Goal: Information Seeking & Learning: Learn about a topic

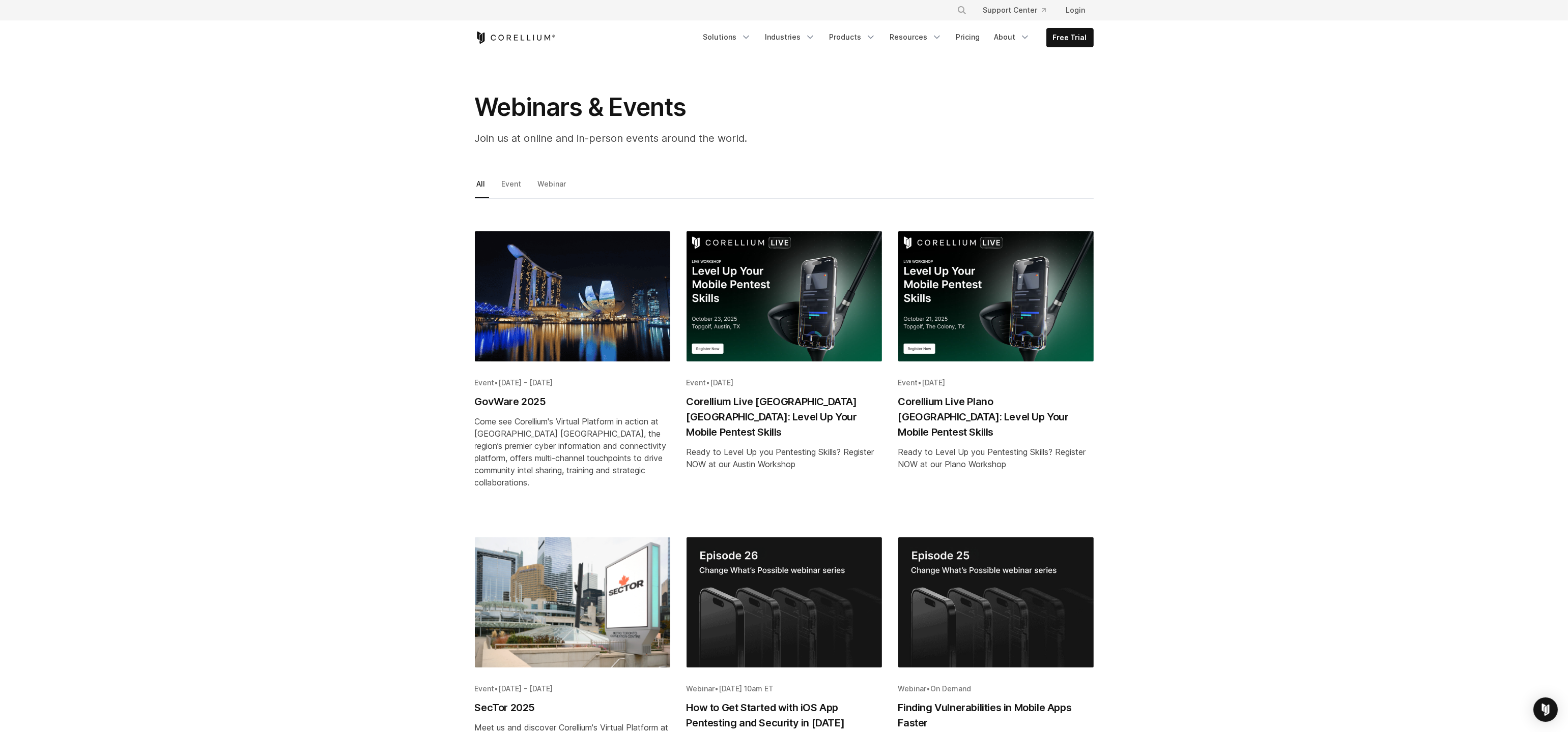
scroll to position [106, 0]
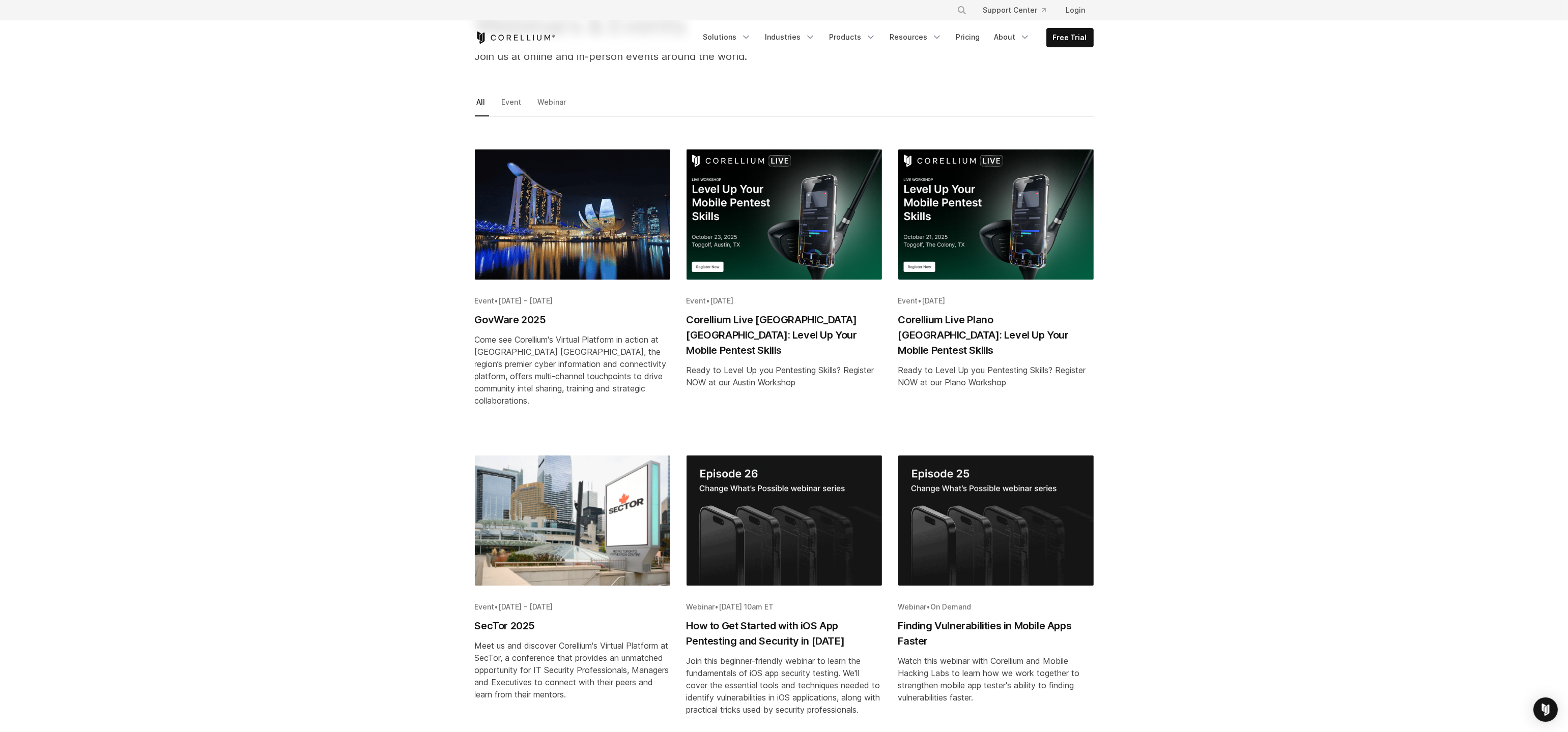
click at [988, 331] on h2 "Corellium Live Plano [GEOGRAPHIC_DATA]: Level Up Your Mobile Pentest Skills" at bounding box center [996, 335] width 195 height 46
click at [759, 321] on h2 "Corellium Live Austin TX: Level Up Your Mobile Pentest Skills" at bounding box center [784, 335] width 195 height 46
click at [988, 323] on h2 "Corellium Live Plano TX: Level Up Your Mobile Pentest Skills" at bounding box center [996, 335] width 195 height 46
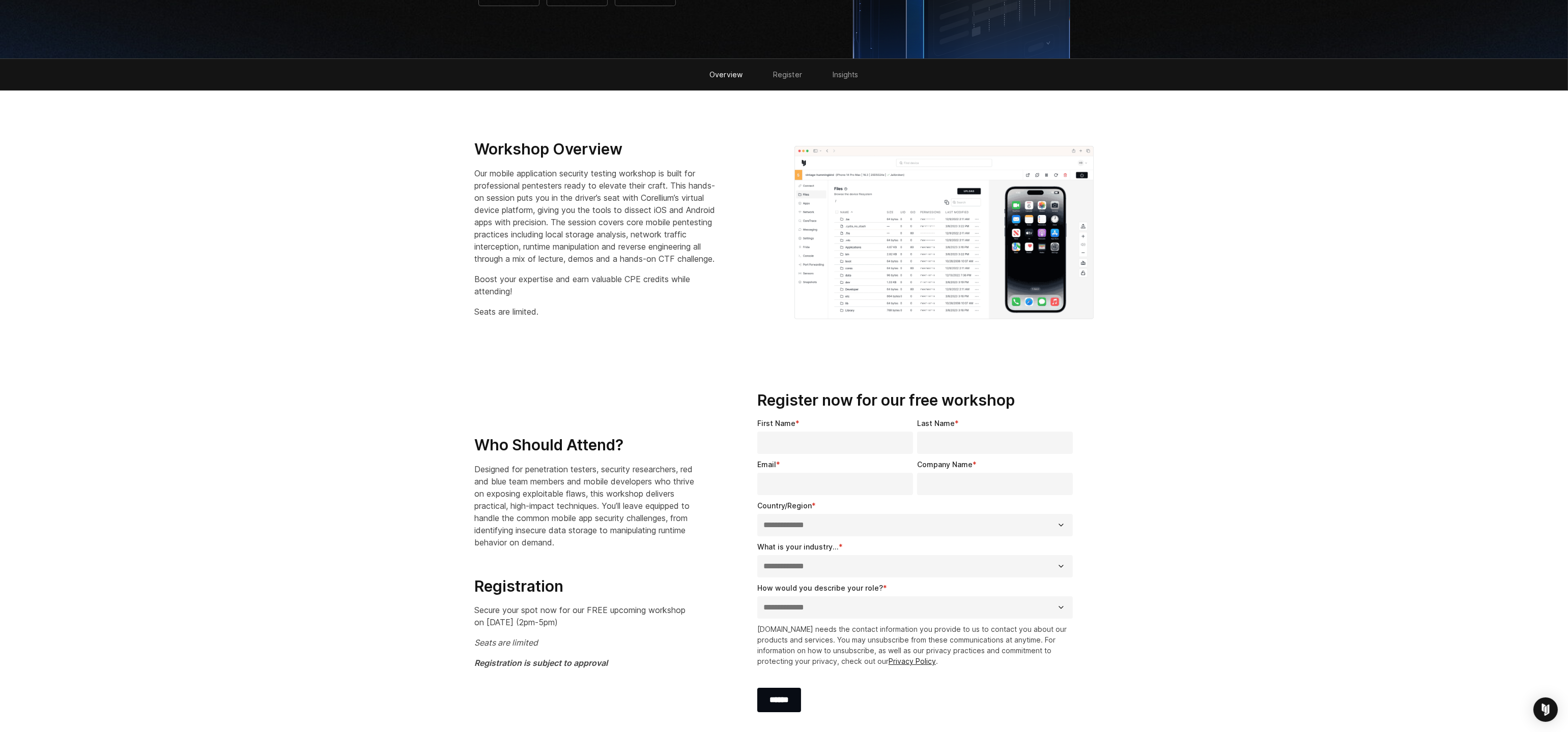
scroll to position [839, 0]
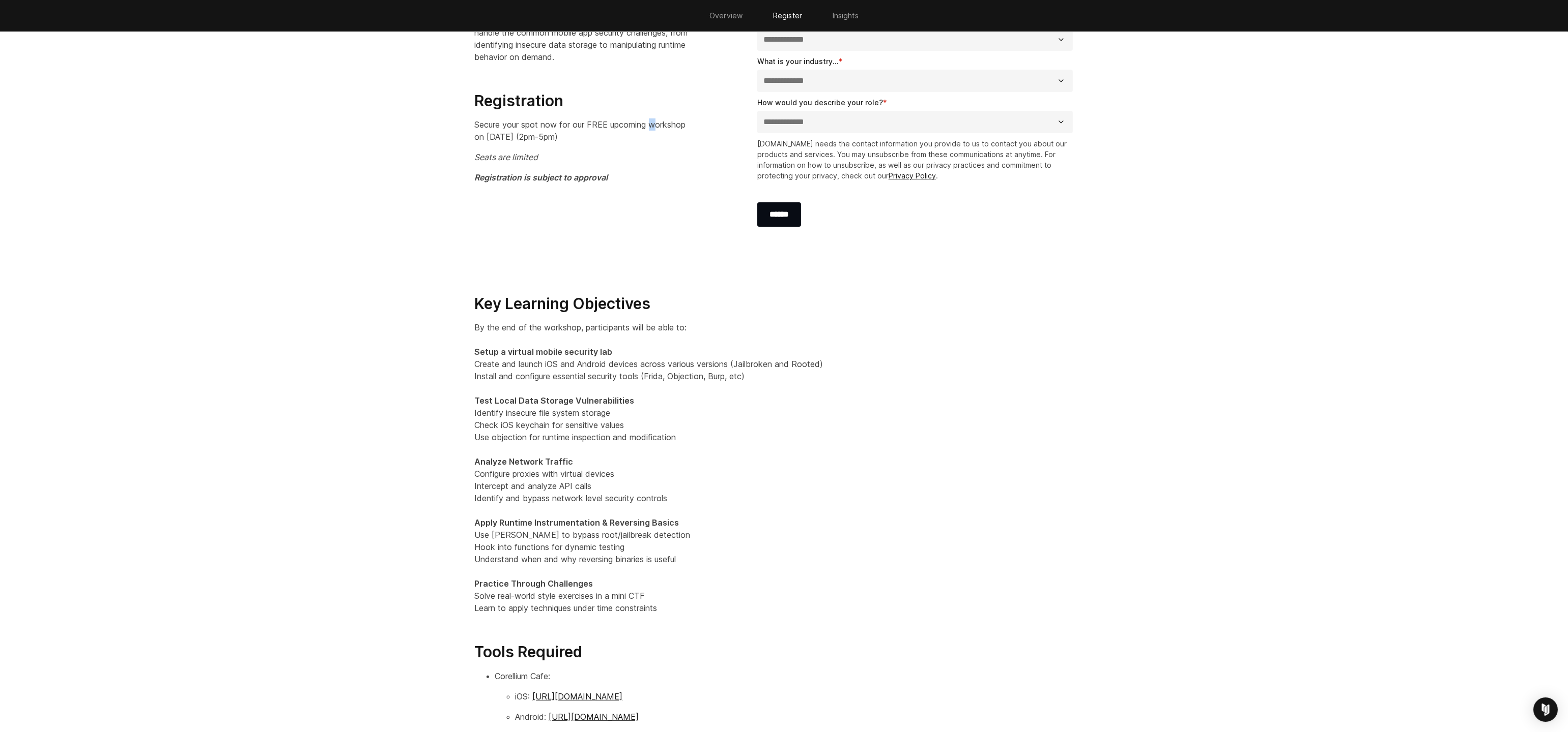
drag, startPoint x: 659, startPoint y: 136, endPoint x: 645, endPoint y: 136, distance: 14.0
click at [652, 136] on p "Secure your spot now for our FREE upcoming workshop on OCTOBER 21 (2pm-5pm)" at bounding box center [585, 130] width 221 height 25
click at [638, 137] on p "Secure your spot now for our FREE upcoming workshop on OCTOBER 21 (2pm-5pm)" at bounding box center [585, 130] width 221 height 25
click at [637, 137] on p "Secure your spot now for our FREE upcoming workshop on OCTOBER 21 (2pm-5pm)" at bounding box center [585, 130] width 221 height 25
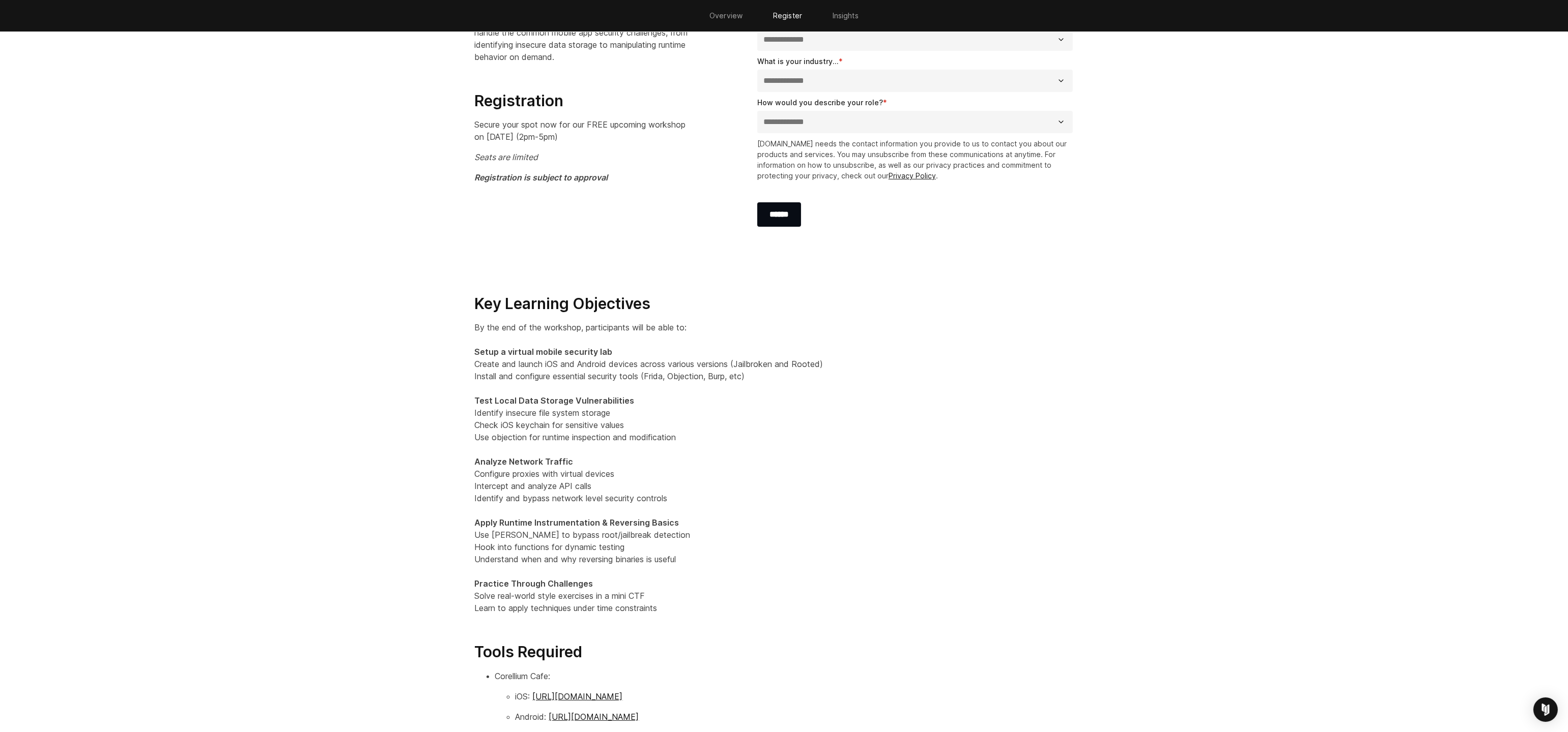
click at [588, 143] on p "Secure your spot now for our FREE upcoming workshop on OCTOBER 21 (2pm-5pm)" at bounding box center [585, 130] width 221 height 25
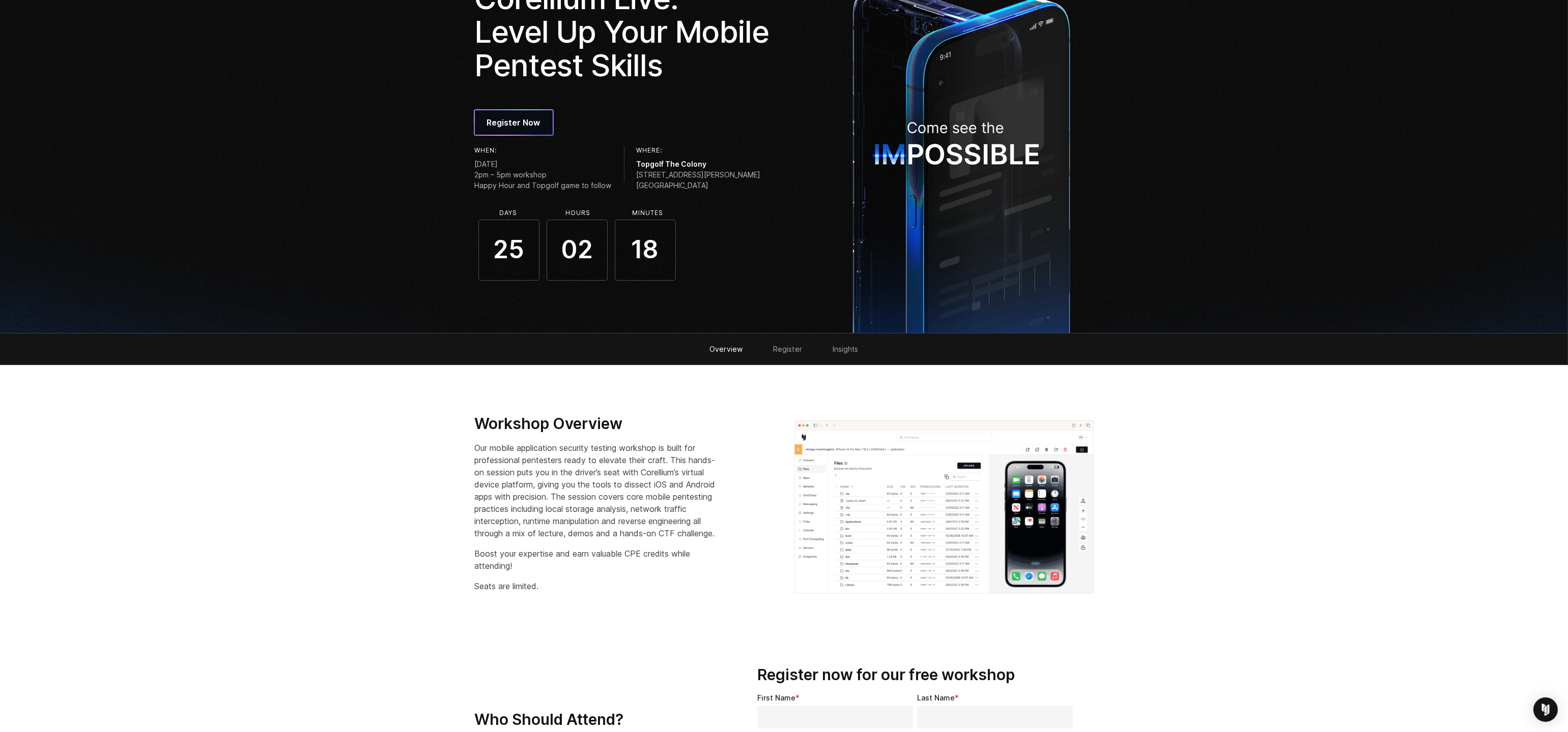
scroll to position [0, 0]
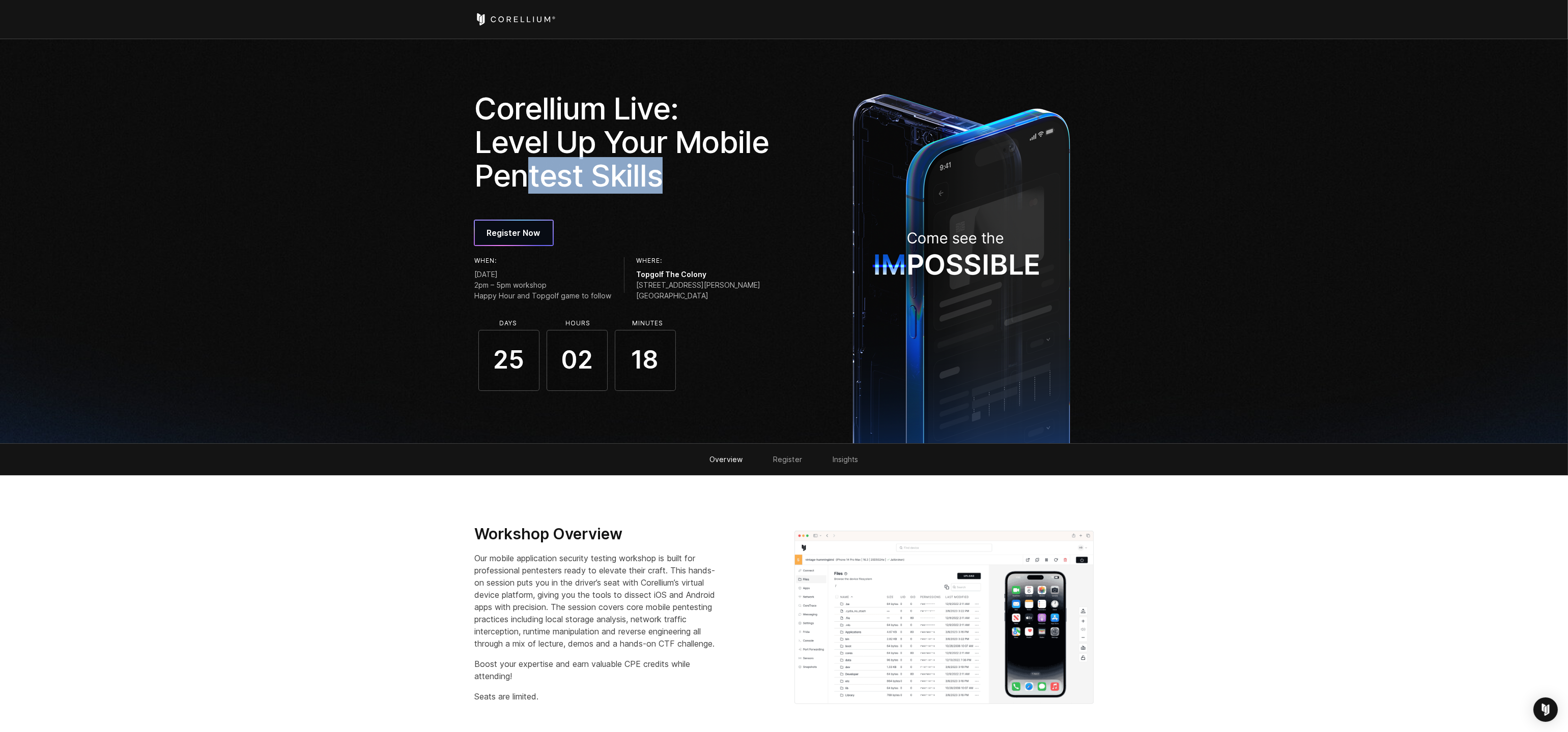
drag, startPoint x: 528, startPoint y: 171, endPoint x: 667, endPoint y: 172, distance: 139.0
click at [667, 172] on h1 "Corellium Live: Level Up Your Mobile Pentest Skills" at bounding box center [625, 142] width 302 height 101
drag, startPoint x: 703, startPoint y: 296, endPoint x: 629, endPoint y: 294, distance: 74.0
click at [629, 294] on div "When: Tuesday, October 21, 2025 2pm – 5pm workshop Happy Hour and Topgolf game …" at bounding box center [625, 280] width 302 height 47
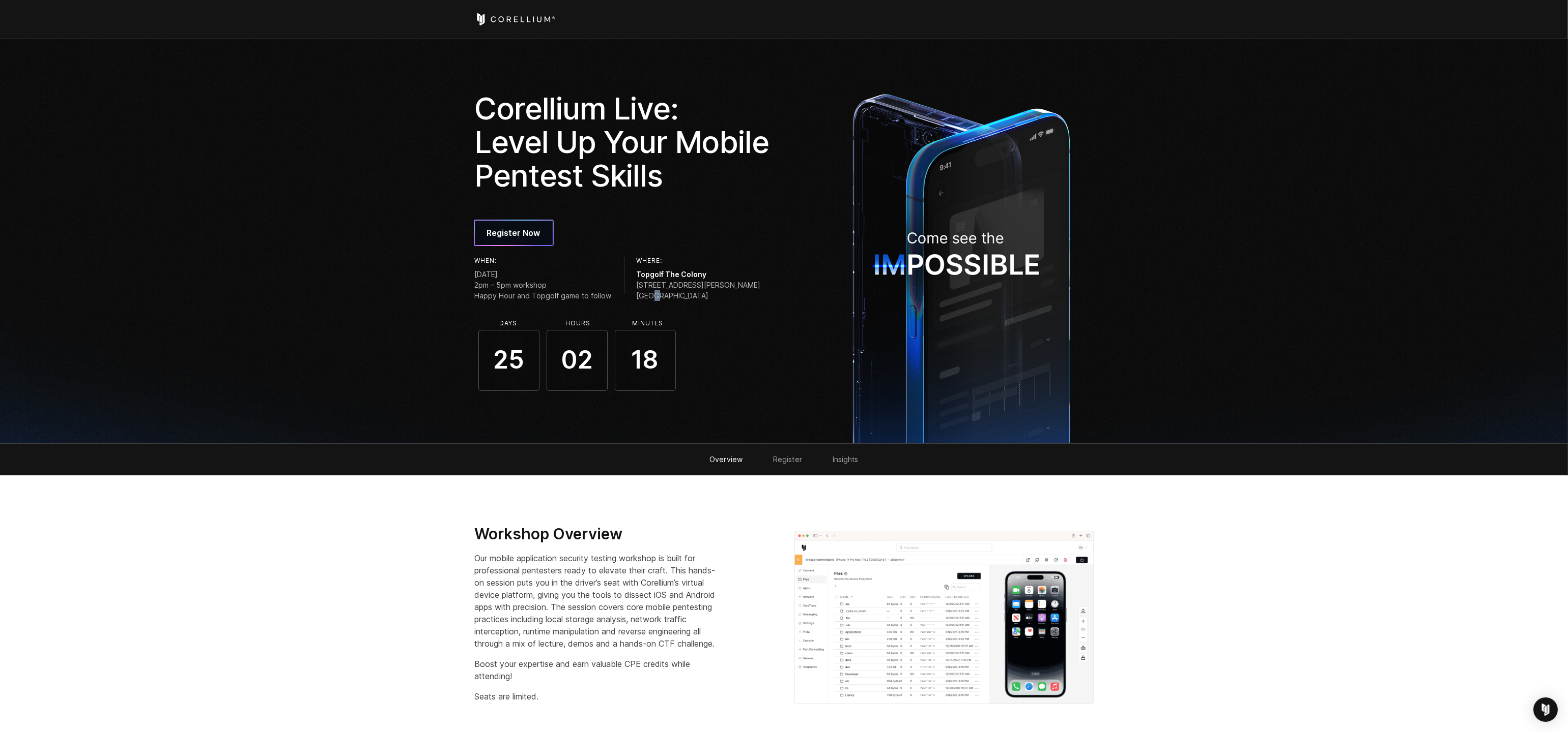
click at [652, 296] on span "3760 Blair Oaks Dr. The Colony, TX 75056" at bounding box center [699, 290] width 124 height 21
drag, startPoint x: 530, startPoint y: 286, endPoint x: 589, endPoint y: 300, distance: 60.6
click at [589, 300] on span "2pm – 5pm workshop Happy Hour and Topgolf game to follow" at bounding box center [543, 290] width 137 height 21
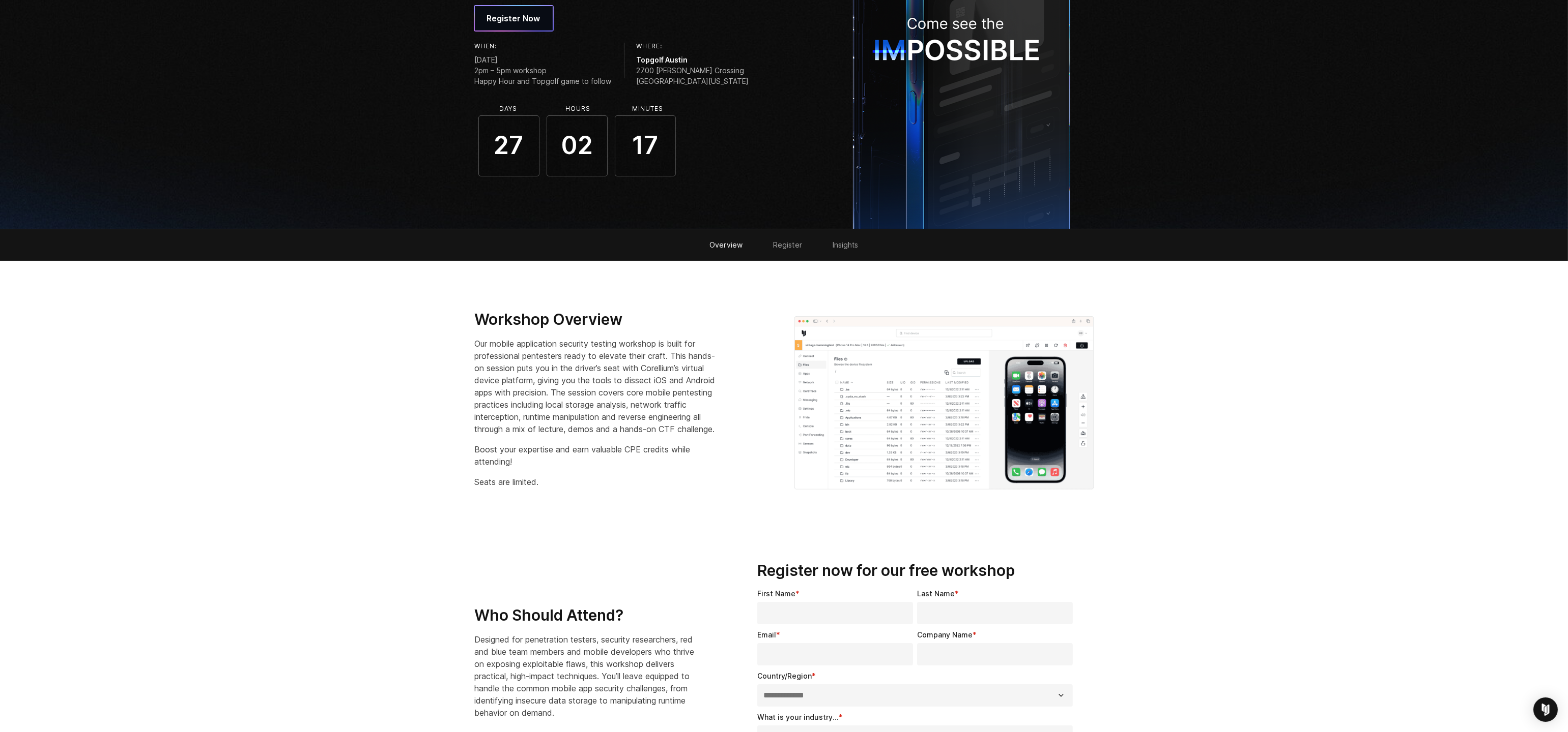
scroll to position [196, 0]
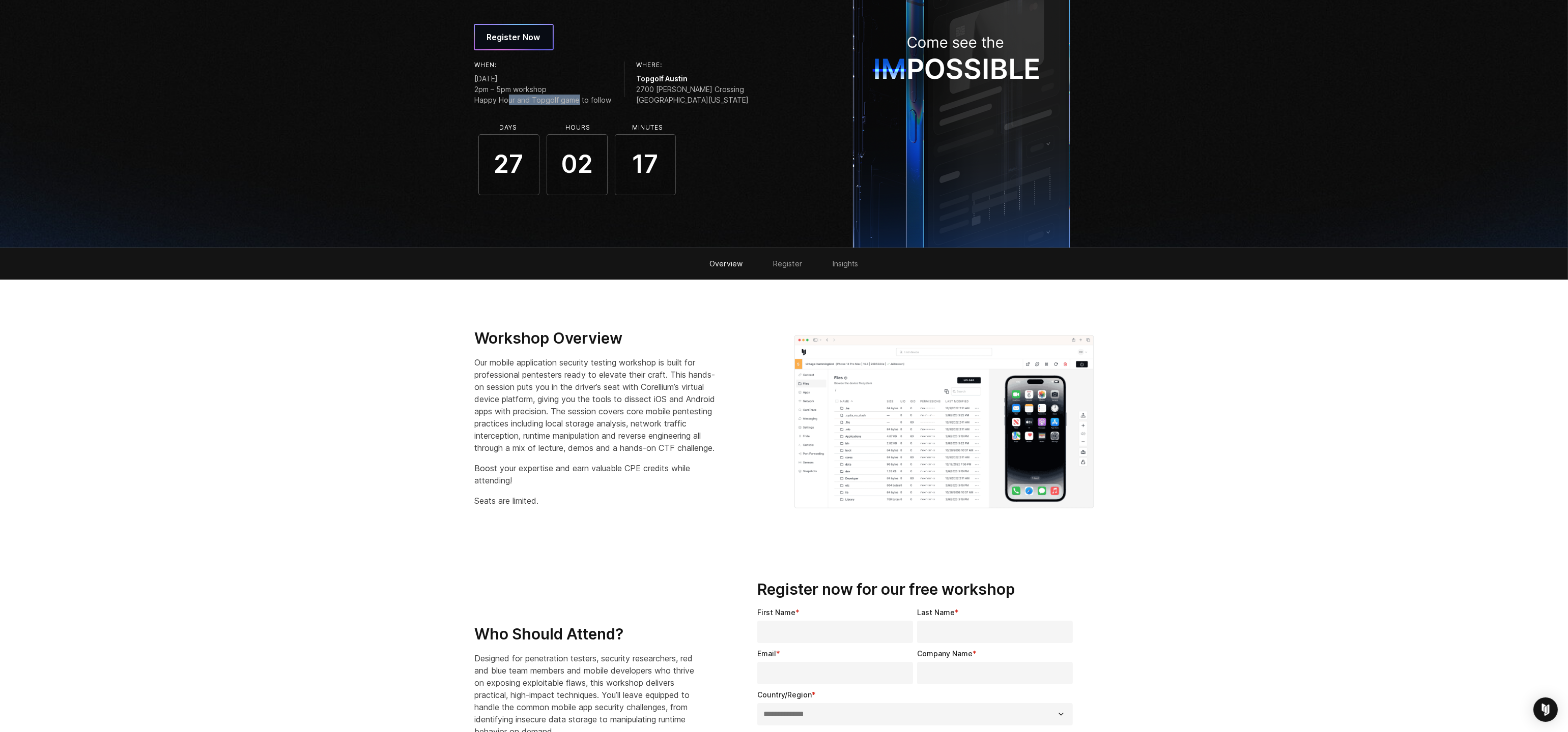
drag, startPoint x: 510, startPoint y: 98, endPoint x: 578, endPoint y: 96, distance: 68.0
click at [578, 96] on span "2pm – 5pm workshop Happy Hour and Topgolf game to follow" at bounding box center [543, 94] width 137 height 21
drag, startPoint x: 558, startPoint y: 101, endPoint x: 524, endPoint y: 101, distance: 34.0
click at [527, 101] on span "2pm – 5pm workshop Happy Hour and Topgolf game to follow" at bounding box center [543, 94] width 137 height 21
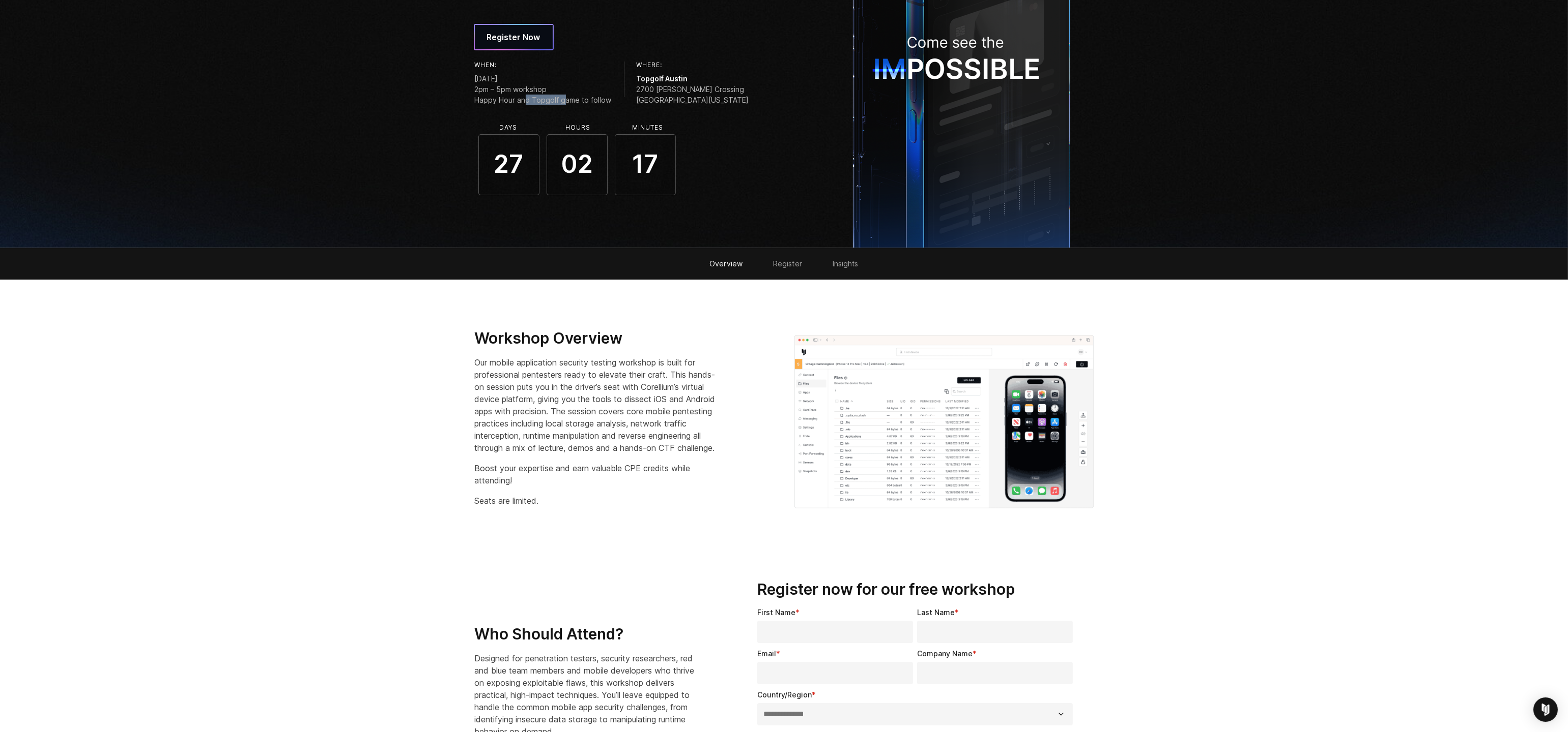
click at [524, 101] on span "2pm – 5pm workshop Happy Hour and Topgolf game to follow" at bounding box center [543, 94] width 137 height 21
click at [592, 173] on span "02" at bounding box center [577, 165] width 61 height 61
drag, startPoint x: 591, startPoint y: 438, endPoint x: 582, endPoint y: 439, distance: 9.1
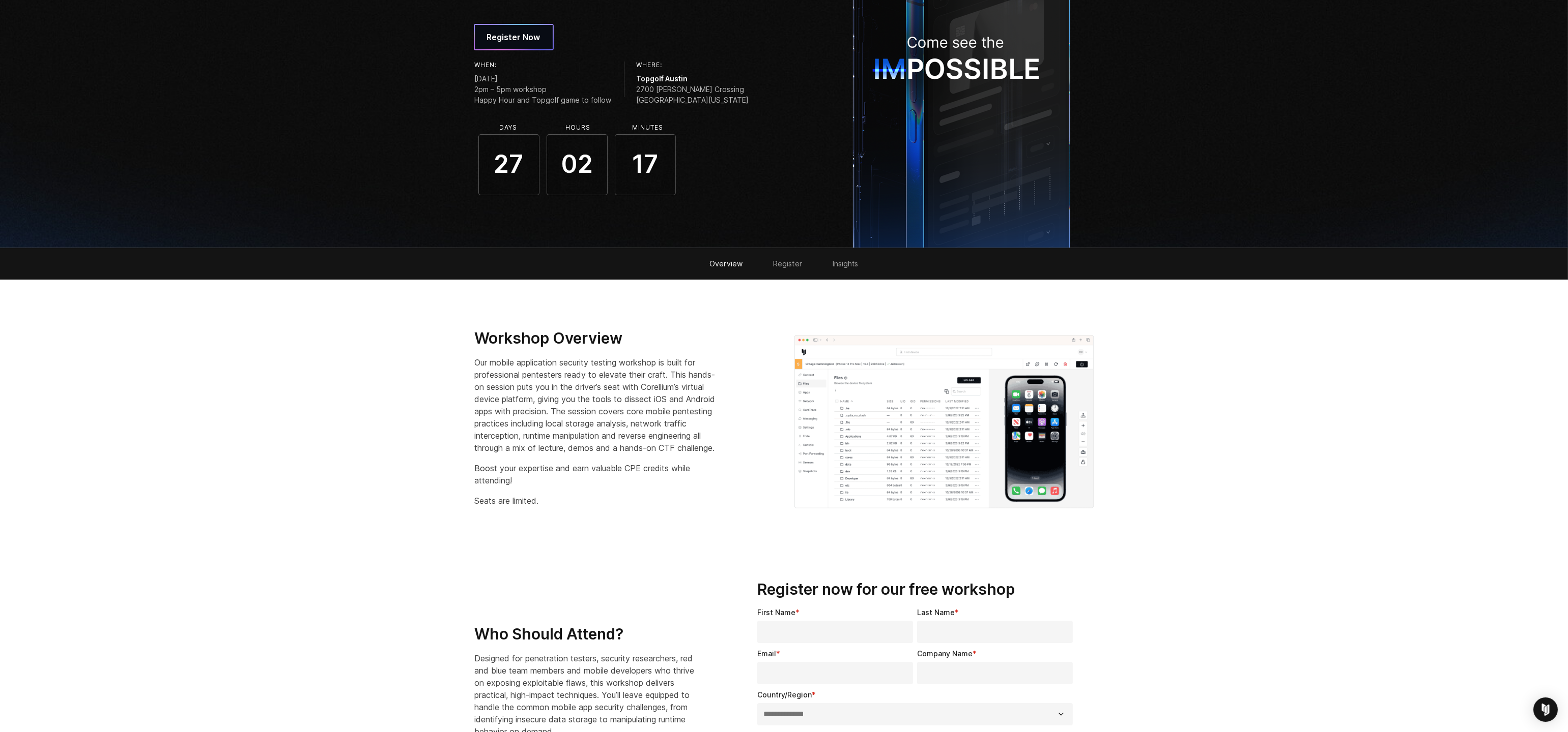
click at [587, 439] on p "Our mobile application security testing workshop is built for professional pent…" at bounding box center [599, 405] width 249 height 98
click at [582, 439] on p "Our mobile application security testing workshop is built for professional pent…" at bounding box center [599, 405] width 249 height 98
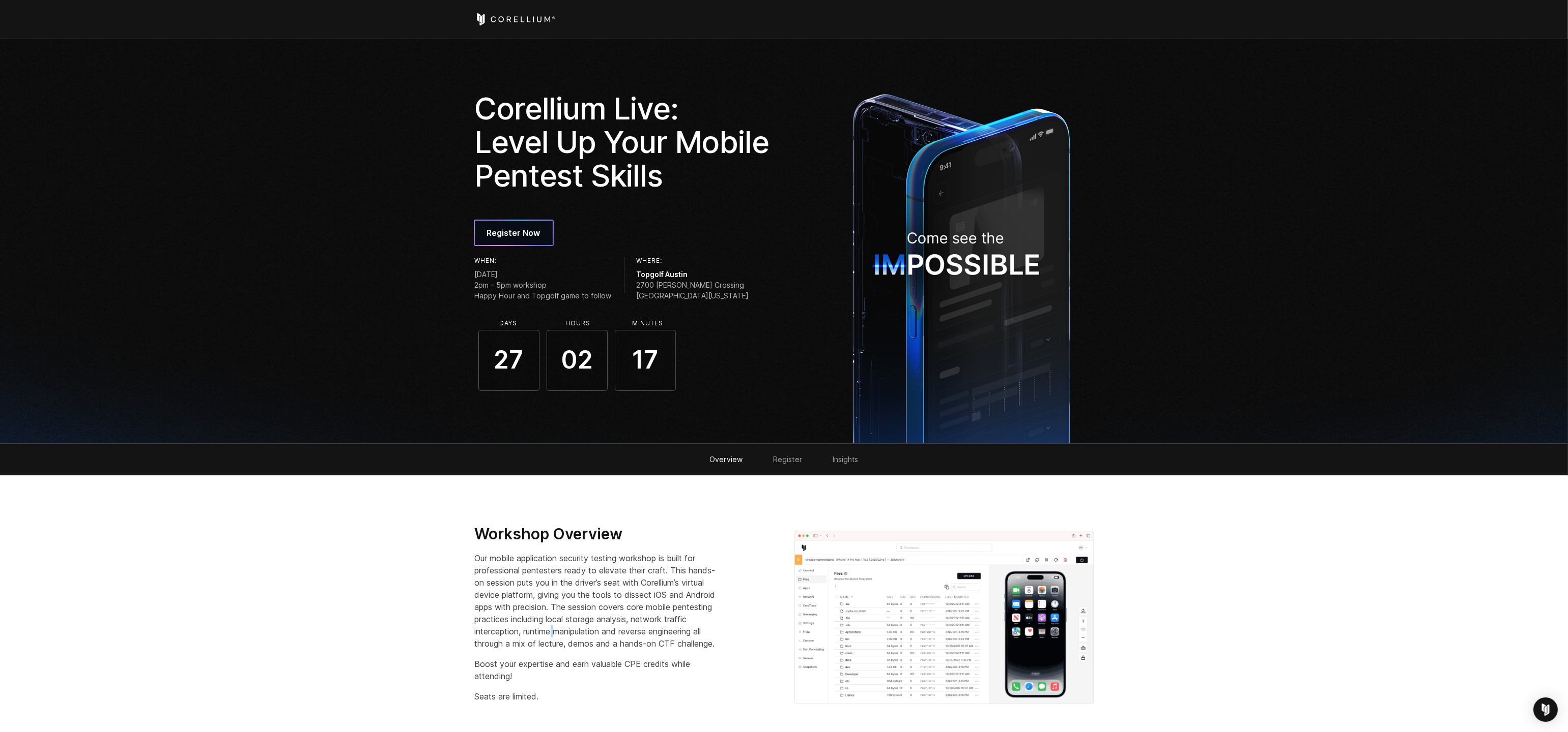
drag, startPoint x: 500, startPoint y: 284, endPoint x: 525, endPoint y: 290, distance: 25.7
click at [525, 290] on span "2pm – 5pm workshop Happy Hour and Topgolf game to follow" at bounding box center [543, 290] width 137 height 21
click at [527, 291] on span "2pm – 5pm workshop Happy Hour and Topgolf game to follow" at bounding box center [543, 290] width 137 height 21
drag, startPoint x: 525, startPoint y: 296, endPoint x: 518, endPoint y: 296, distance: 7.0
click at [520, 296] on span "2pm – 5pm workshop Happy Hour and Topgolf game to follow" at bounding box center [543, 290] width 137 height 21
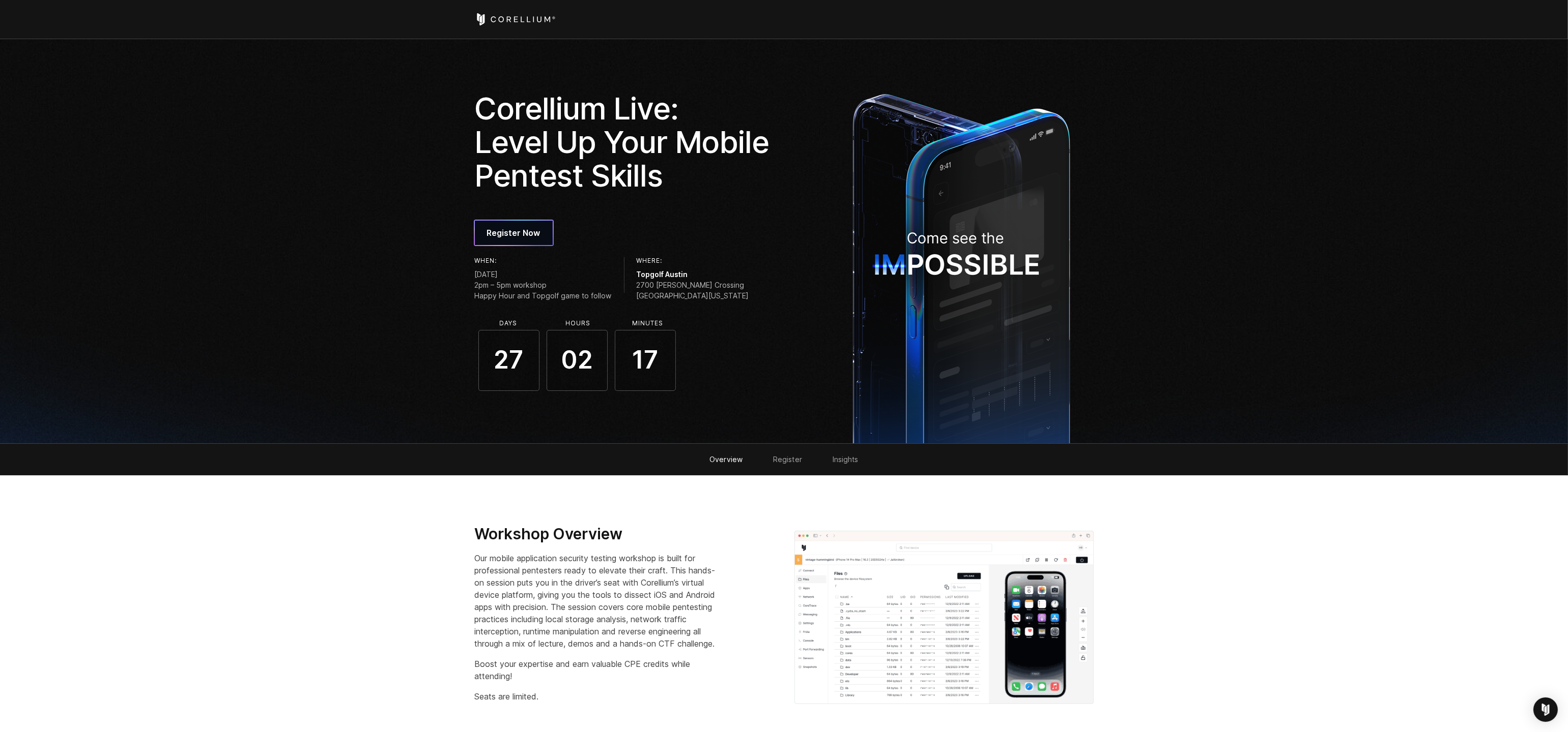
click at [518, 296] on span "2pm – 5pm workshop Happy Hour and Topgolf game to follow" at bounding box center [543, 290] width 137 height 21
click at [530, 296] on span "2pm – 5pm workshop Happy Hour and Topgolf game to follow" at bounding box center [543, 290] width 137 height 21
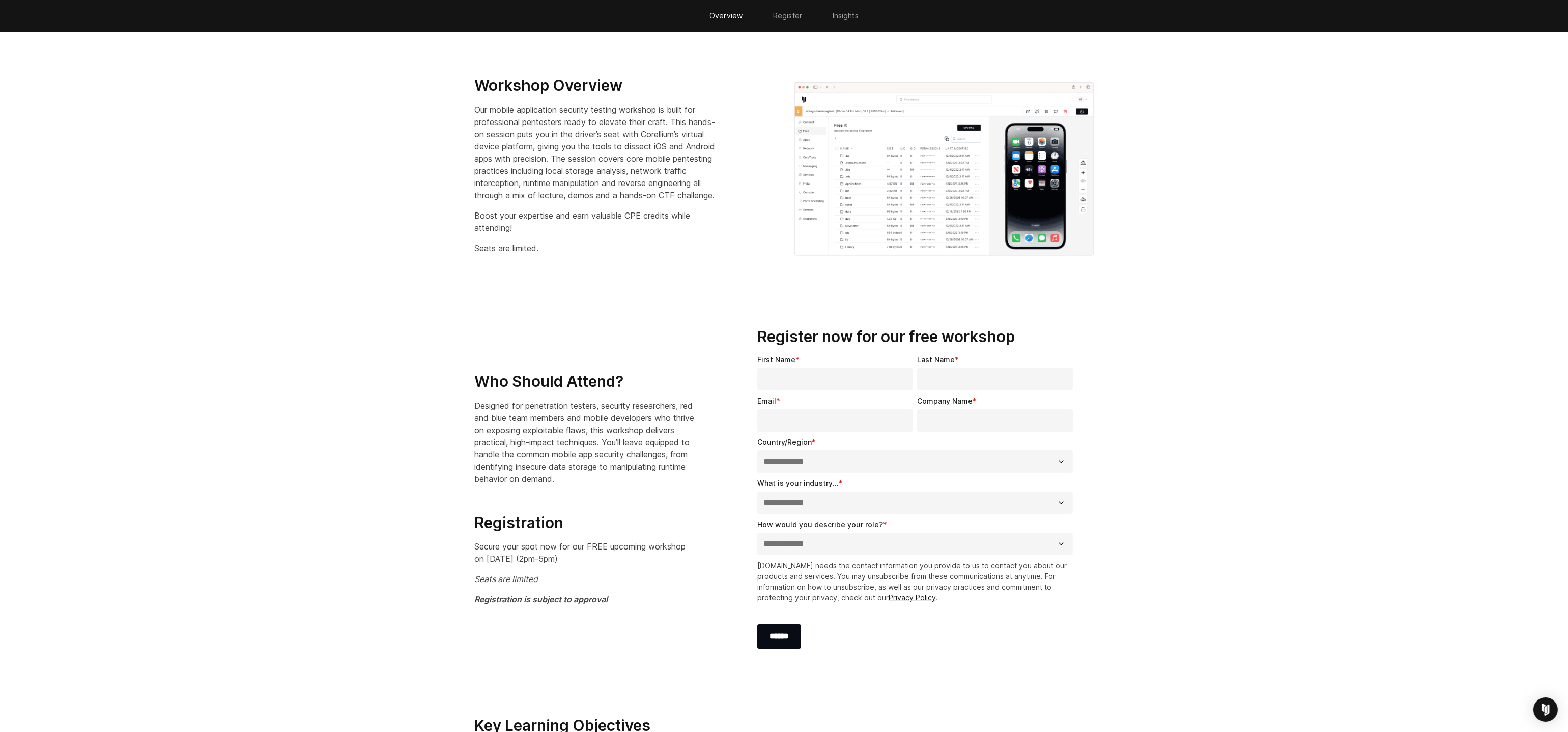
scroll to position [19, 0]
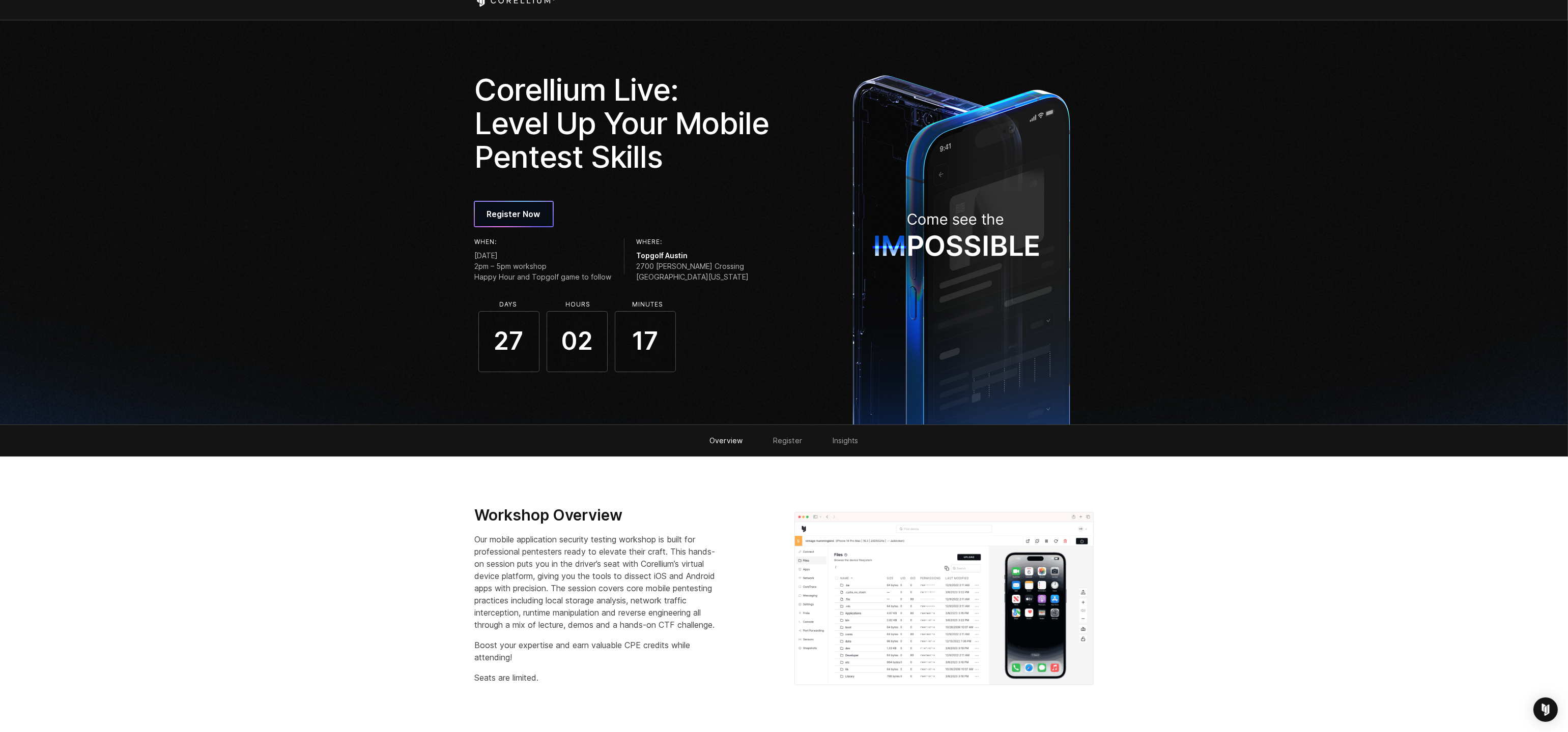
click at [843, 436] on link "Insights" at bounding box center [845, 440] width 26 height 9
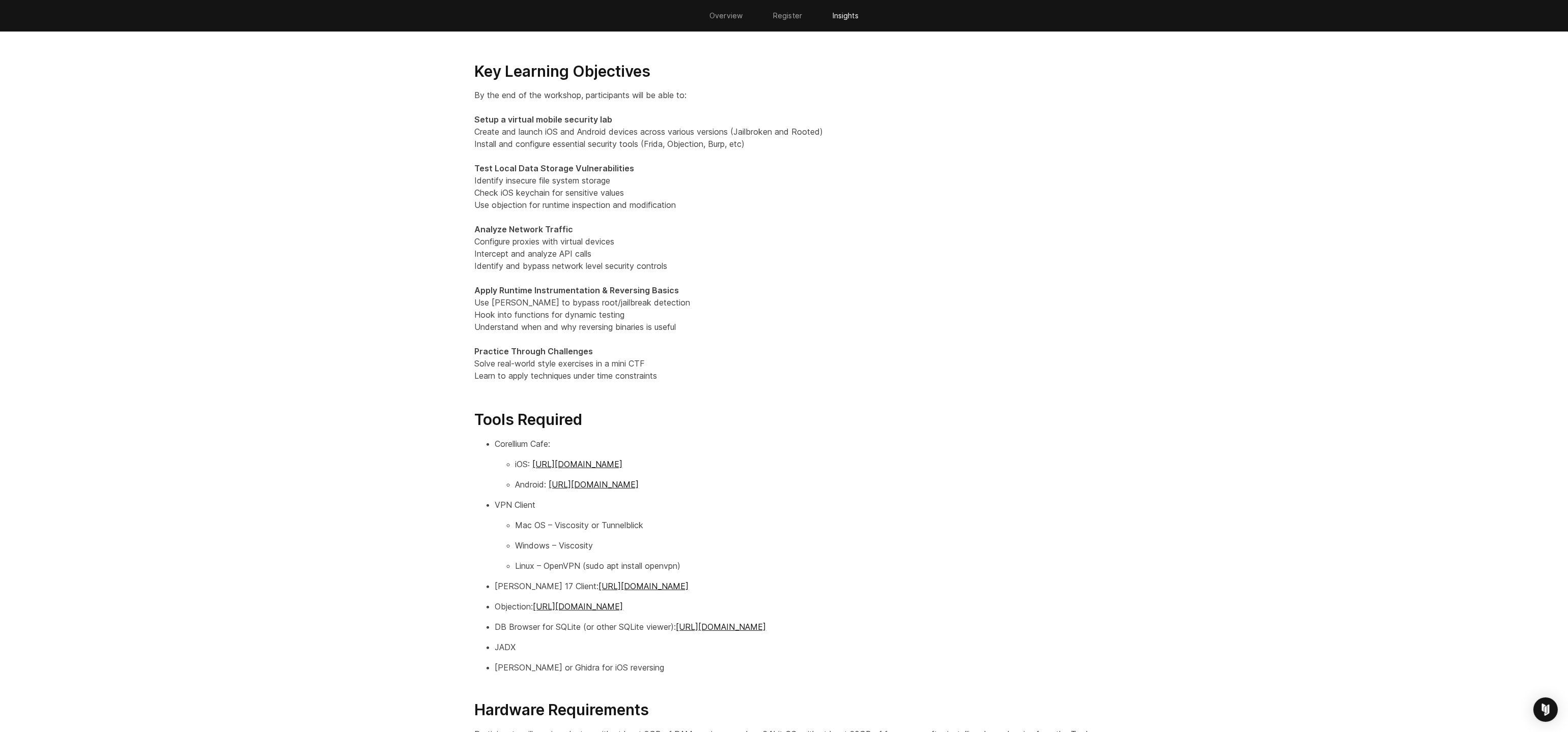
scroll to position [1069, 0]
click at [577, 385] on p "By the end of the workshop, participants will be able to: Setup a virtual mobil…" at bounding box center [784, 238] width 619 height 293
click at [576, 385] on p "By the end of the workshop, participants will be able to: Setup a virtual mobil…" at bounding box center [784, 238] width 619 height 293
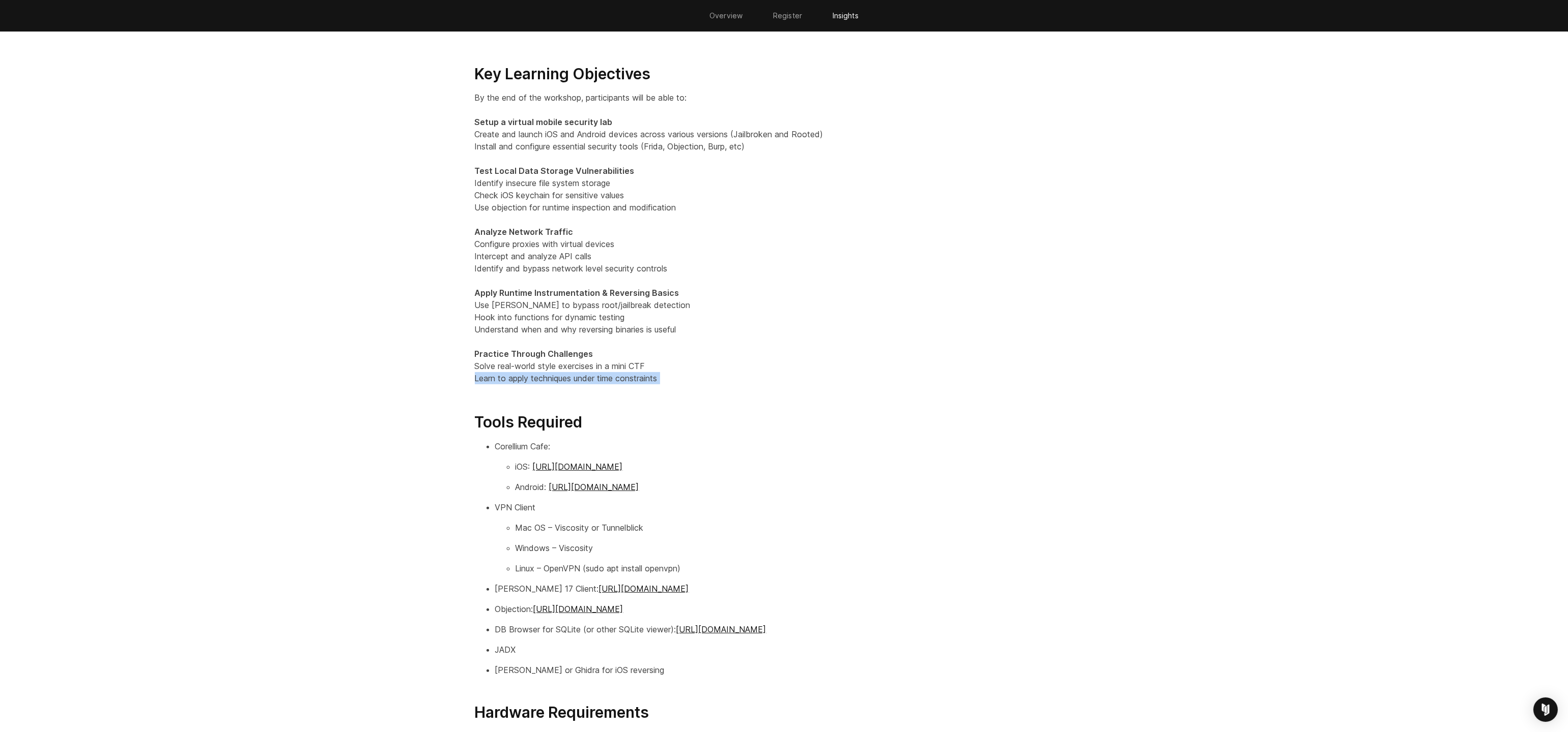
click at [576, 385] on p "By the end of the workshop, participants will be able to: Setup a virtual mobil…" at bounding box center [784, 238] width 619 height 293
click at [577, 385] on p "By the end of the workshop, participants will be able to: Setup a virtual mobil…" at bounding box center [784, 238] width 619 height 293
click at [604, 385] on p "By the end of the workshop, participants will be able to: Setup a virtual mobil…" at bounding box center [784, 238] width 619 height 293
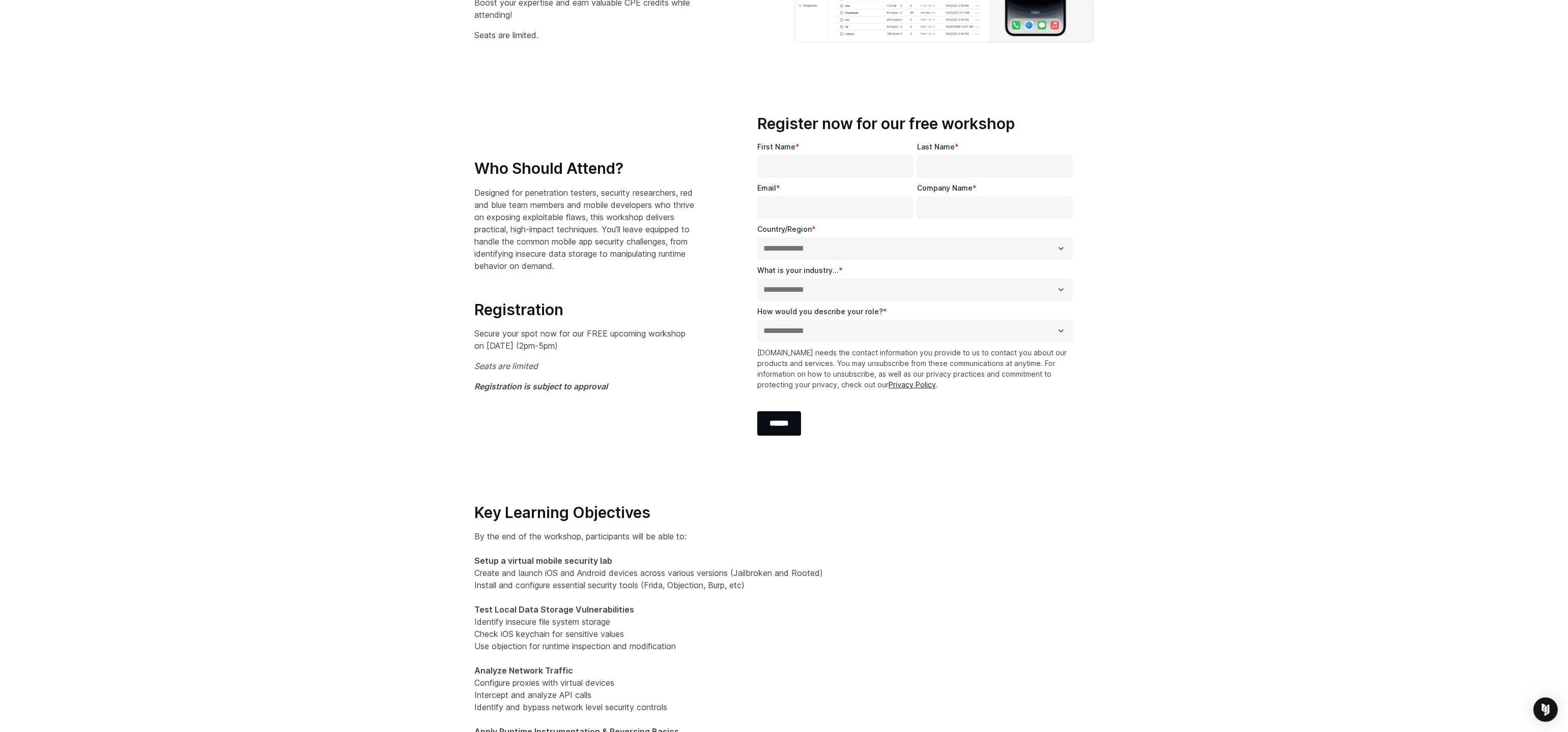
scroll to position [0, 0]
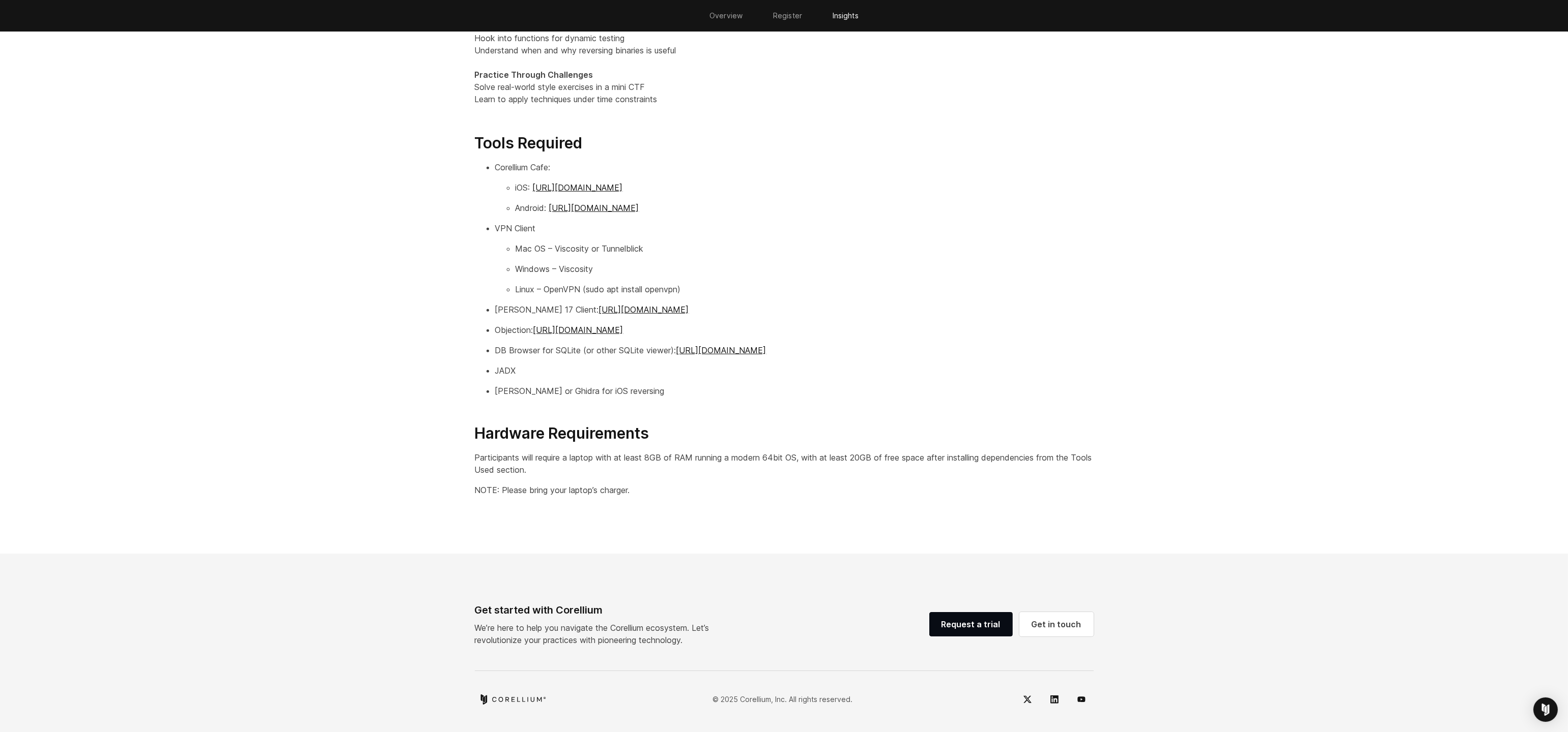
scroll to position [1376, 0]
click at [776, 457] on p "Participants will require a laptop with at least 8GB of RAM running a modern 64…" at bounding box center [784, 464] width 619 height 25
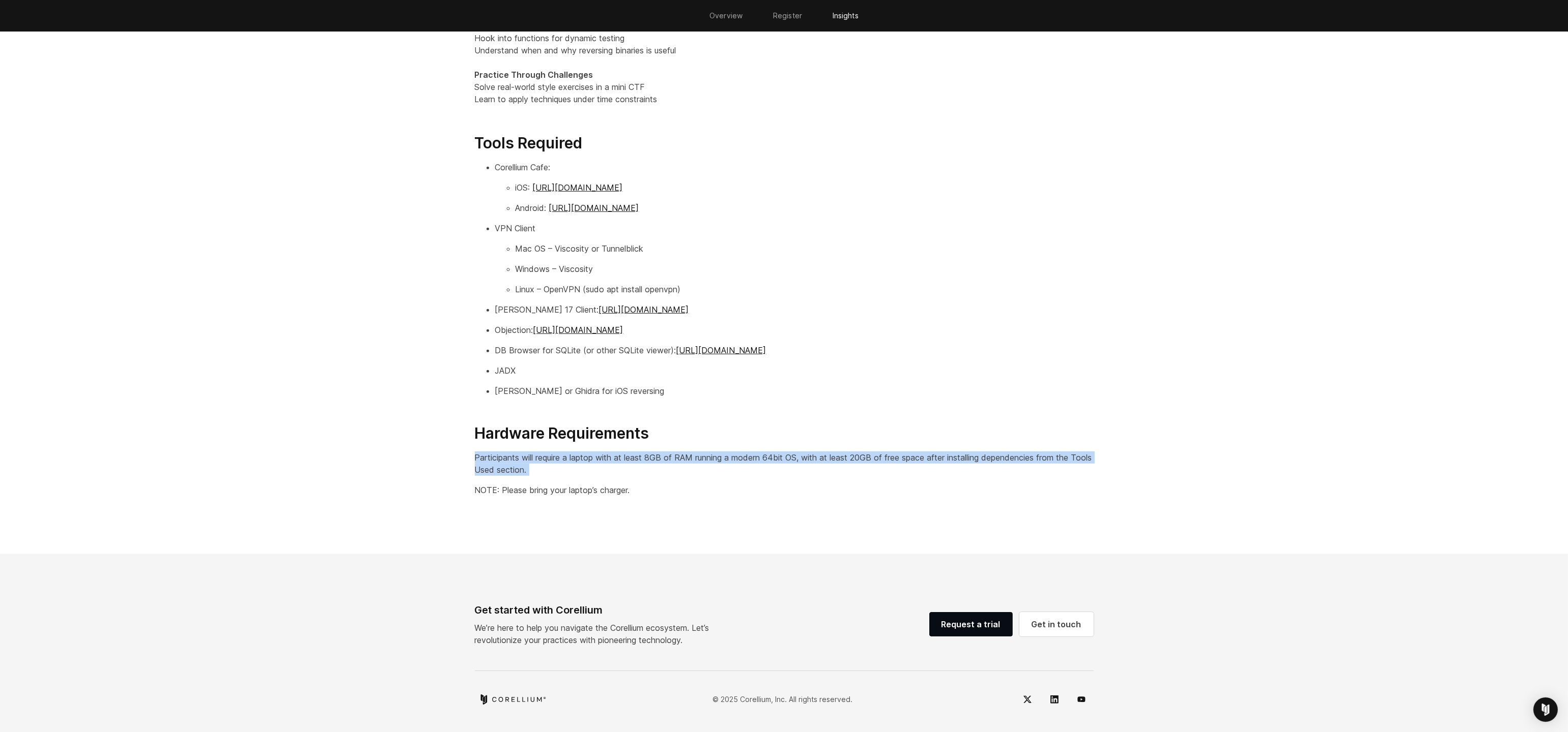
click at [776, 457] on p "Participants will require a laptop with at least 8GB of RAM running a modern 64…" at bounding box center [784, 464] width 619 height 25
click at [741, 457] on p "Participants will require a laptop with at least 8GB of RAM running a modern 64…" at bounding box center [784, 464] width 619 height 25
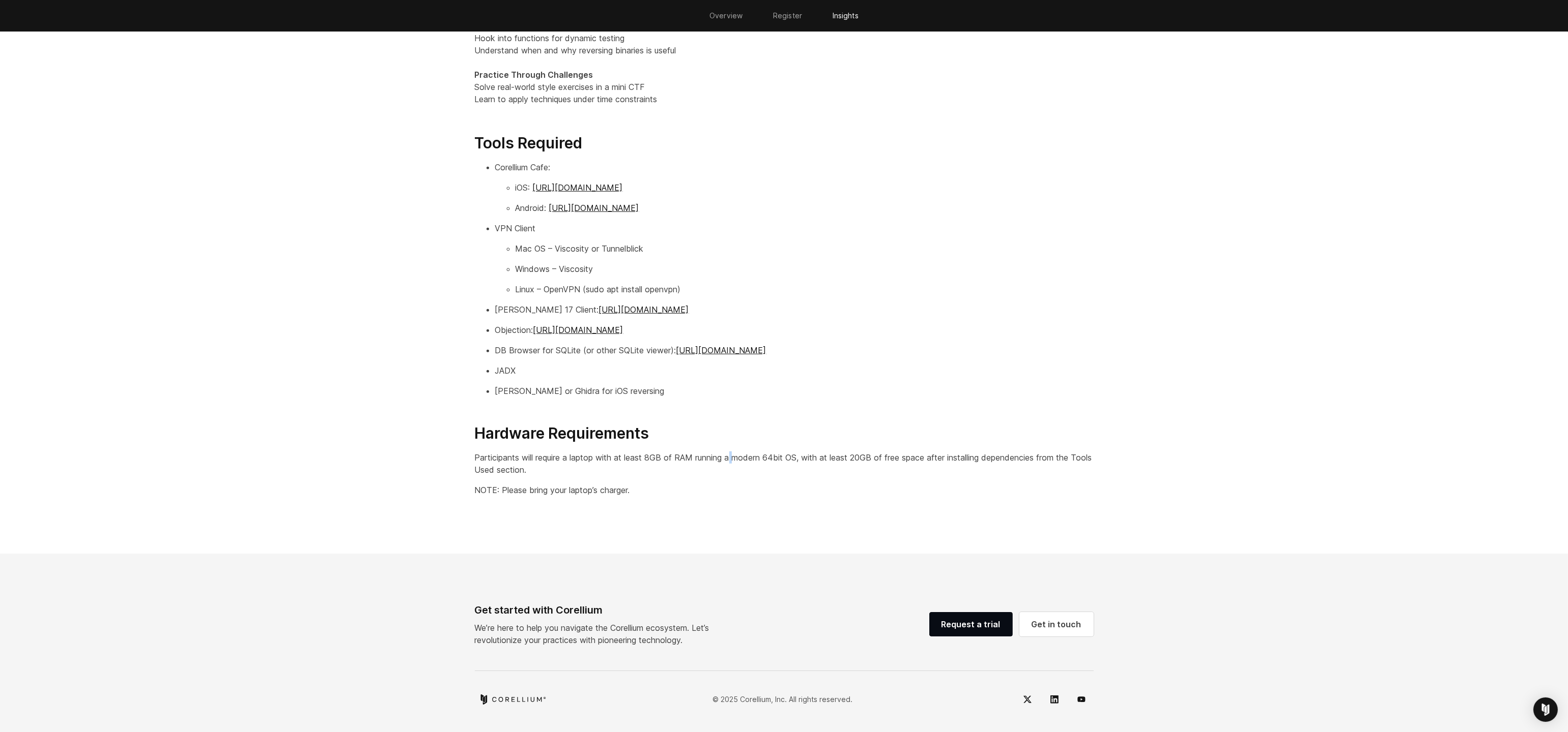
click at [741, 457] on p "Participants will require a laptop with at least 8GB of RAM running a modern 64…" at bounding box center [784, 464] width 619 height 25
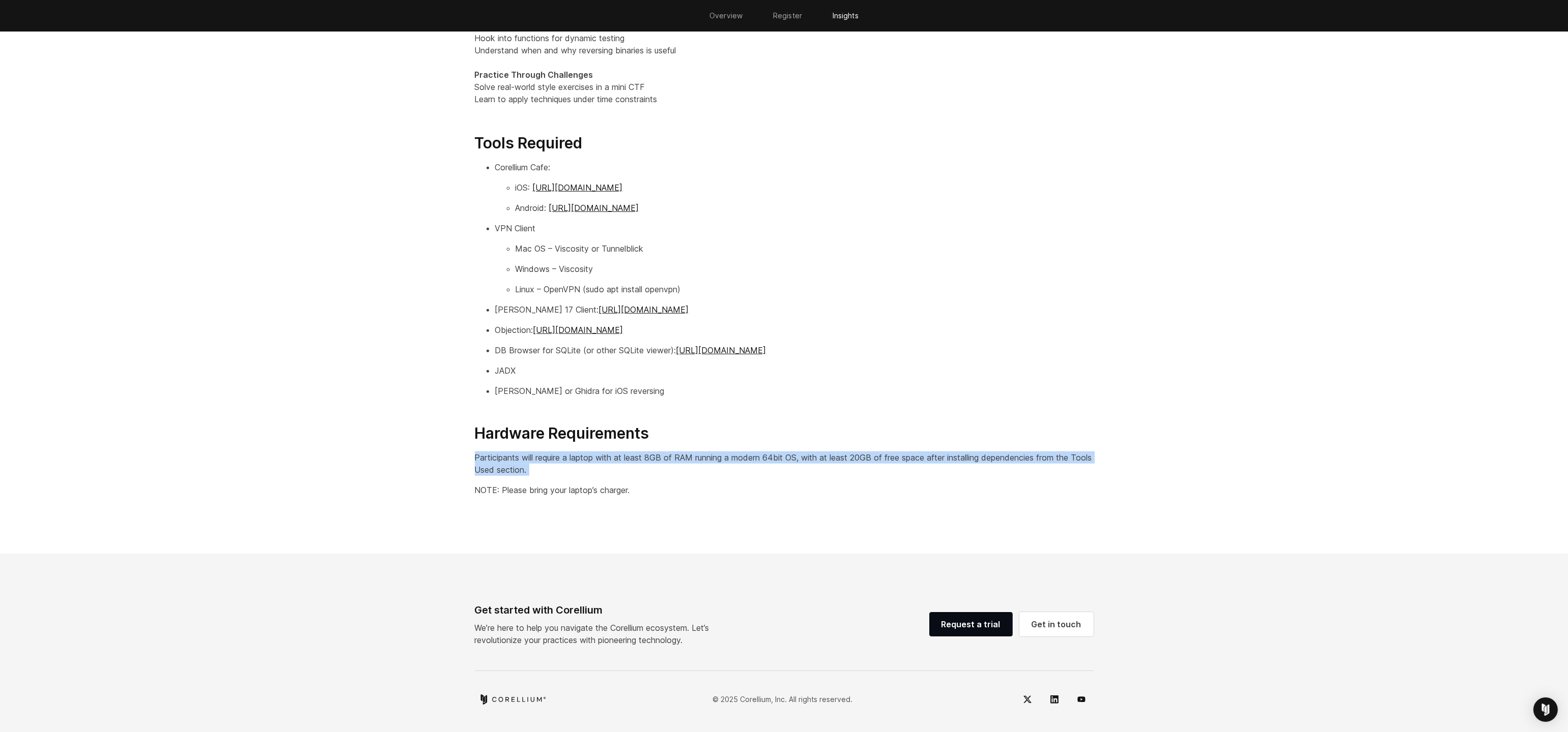
click at [741, 457] on p "Participants will require a laptop with at least 8GB of RAM running a modern 64…" at bounding box center [784, 464] width 619 height 25
click at [759, 457] on p "Participants will require a laptop with at least 8GB of RAM running a modern 64…" at bounding box center [784, 464] width 619 height 25
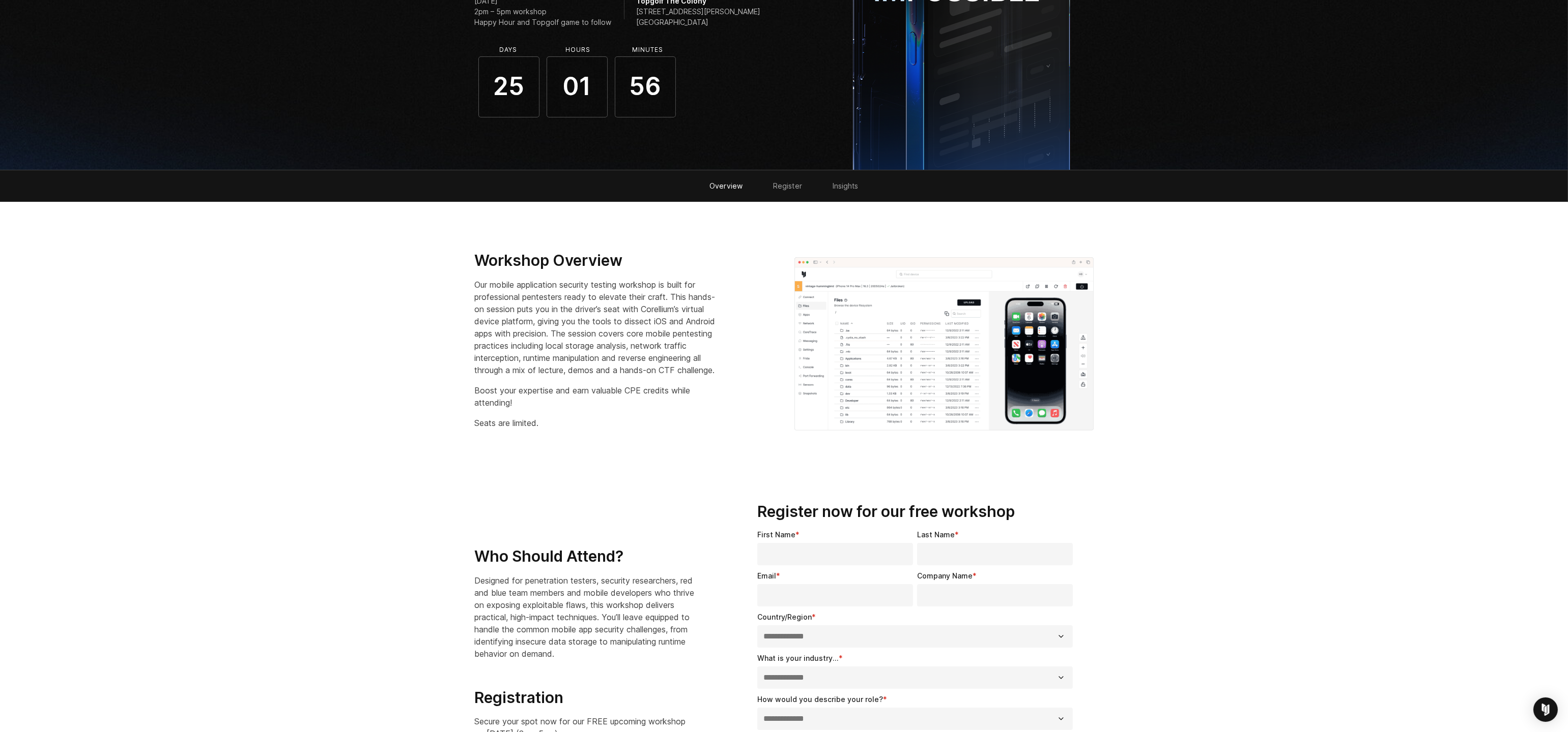
scroll to position [0, 0]
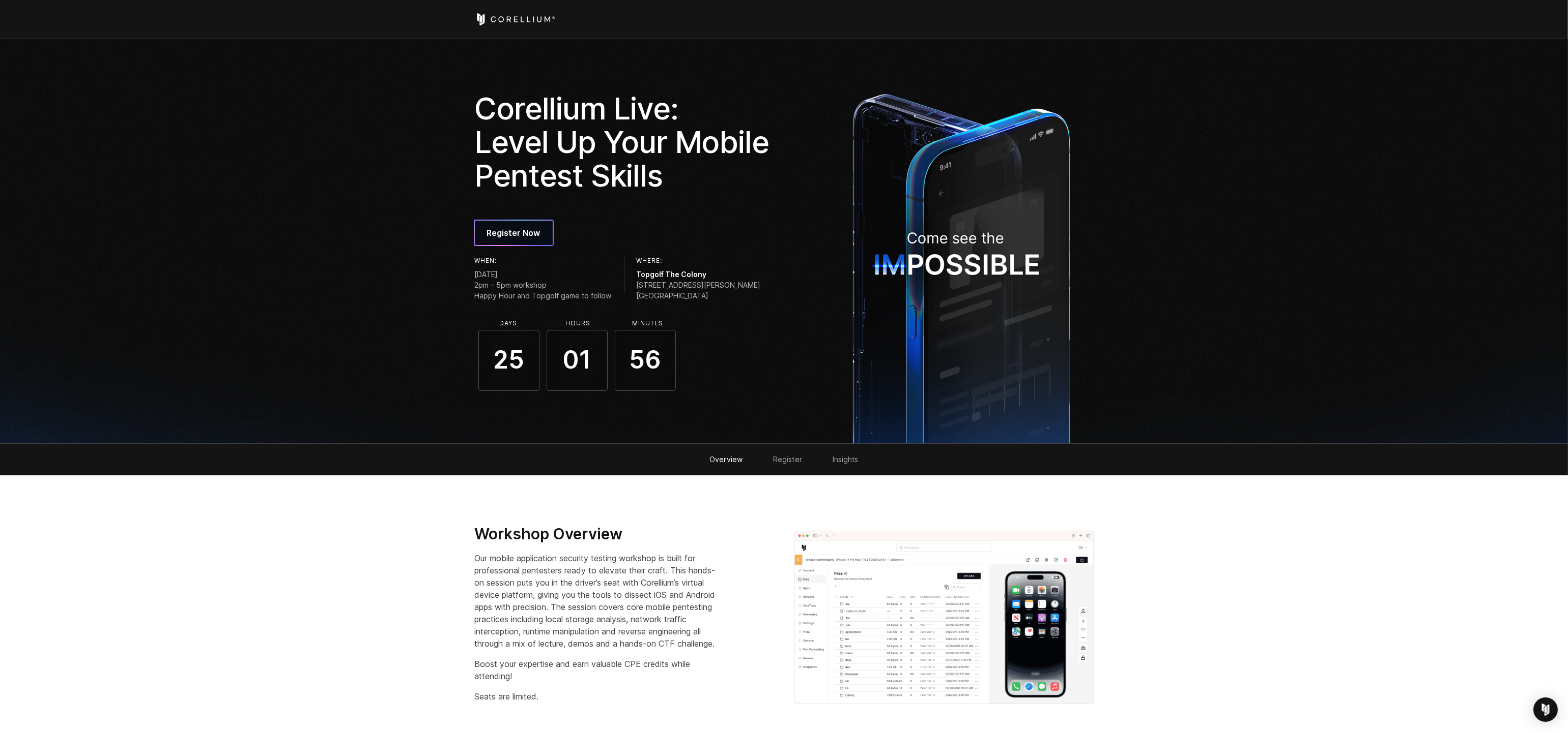
click at [648, 290] on span "[STREET_ADDRESS][PERSON_NAME]" at bounding box center [699, 290] width 124 height 21
click at [637, 286] on span "[STREET_ADDRESS][PERSON_NAME]" at bounding box center [699, 290] width 124 height 21
